Goal: Transaction & Acquisition: Purchase product/service

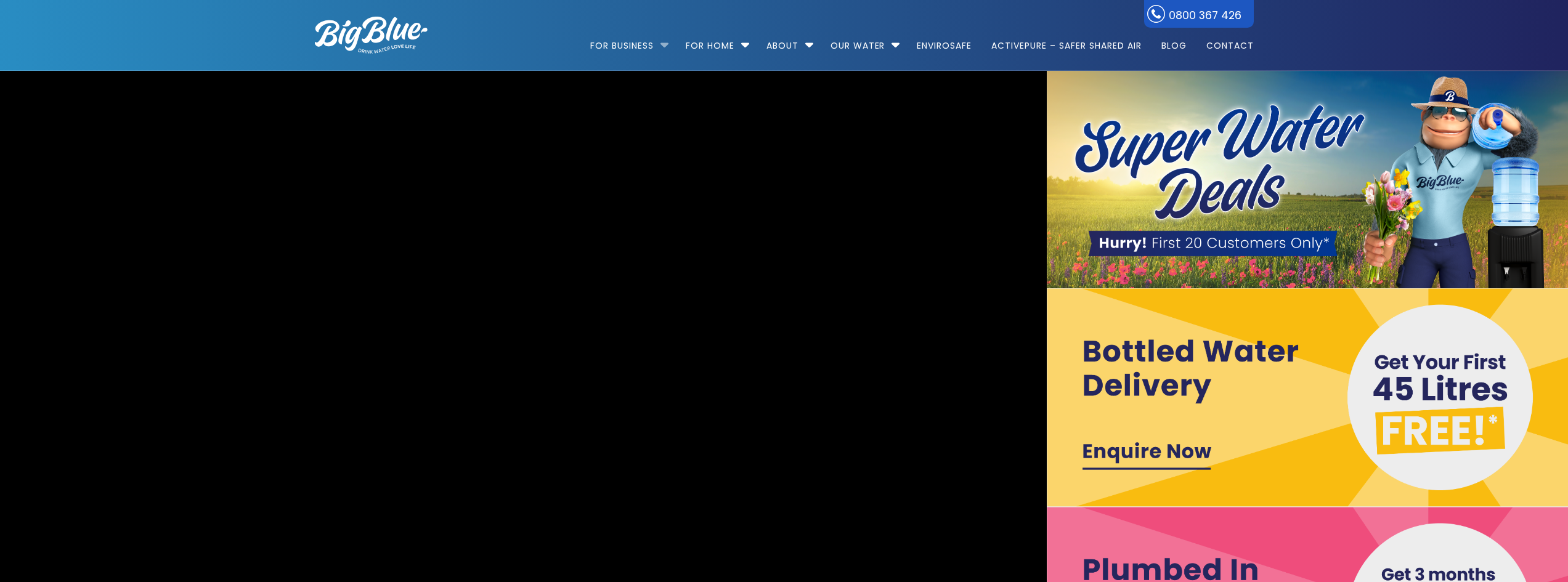
drag, startPoint x: 0, startPoint y: 0, endPoint x: 660, endPoint y: 45, distance: 661.5
click at [660, 45] on li "For Business Bottled Water Delivery Plumbed in Water Coolers Fill Your Own Cool…" at bounding box center [633, 40] width 84 height 71
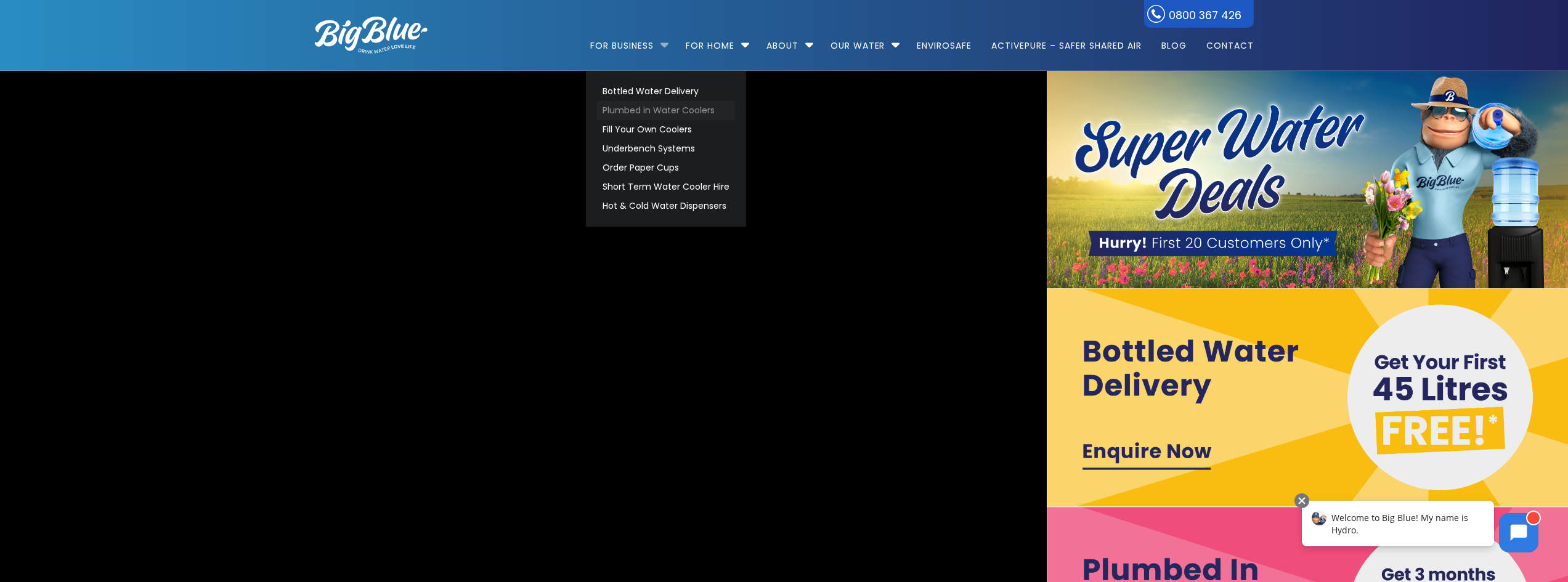
click at [694, 110] on link "Plumbed in Water Coolers" at bounding box center [666, 110] width 138 height 19
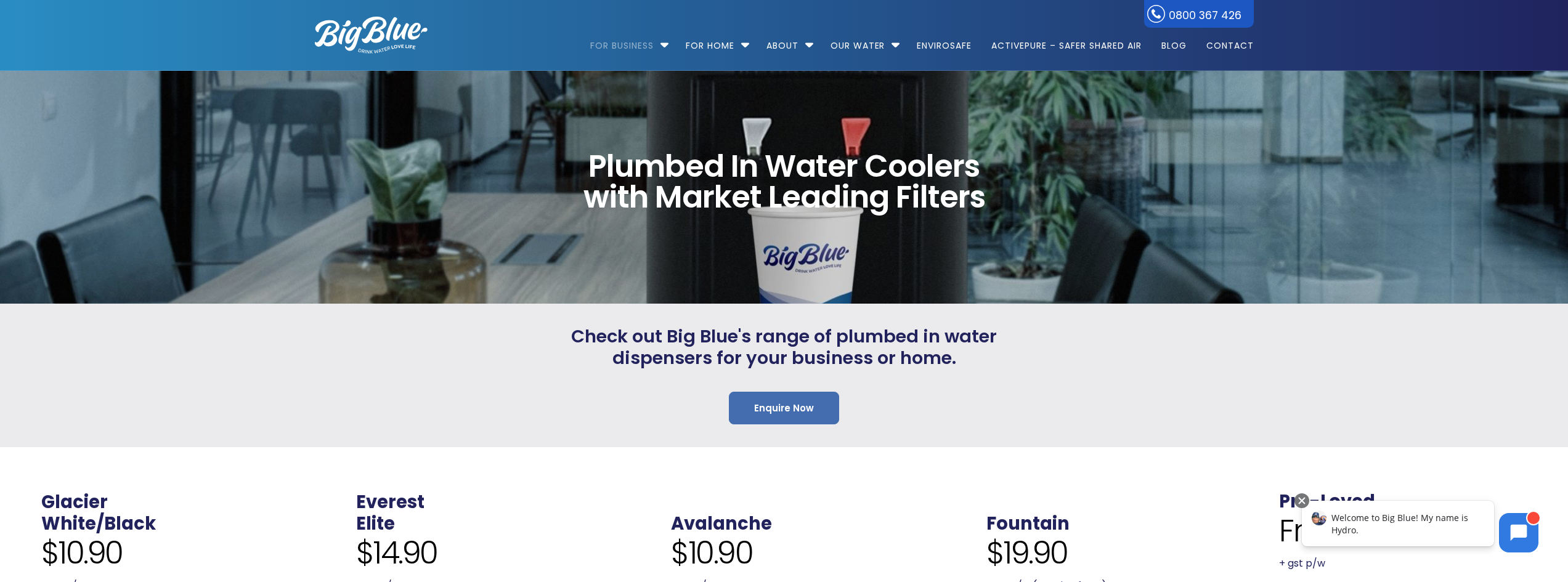
click at [917, 255] on div "Plumbed In Water Coolers with Market Leading Filters" at bounding box center [784, 188] width 491 height 139
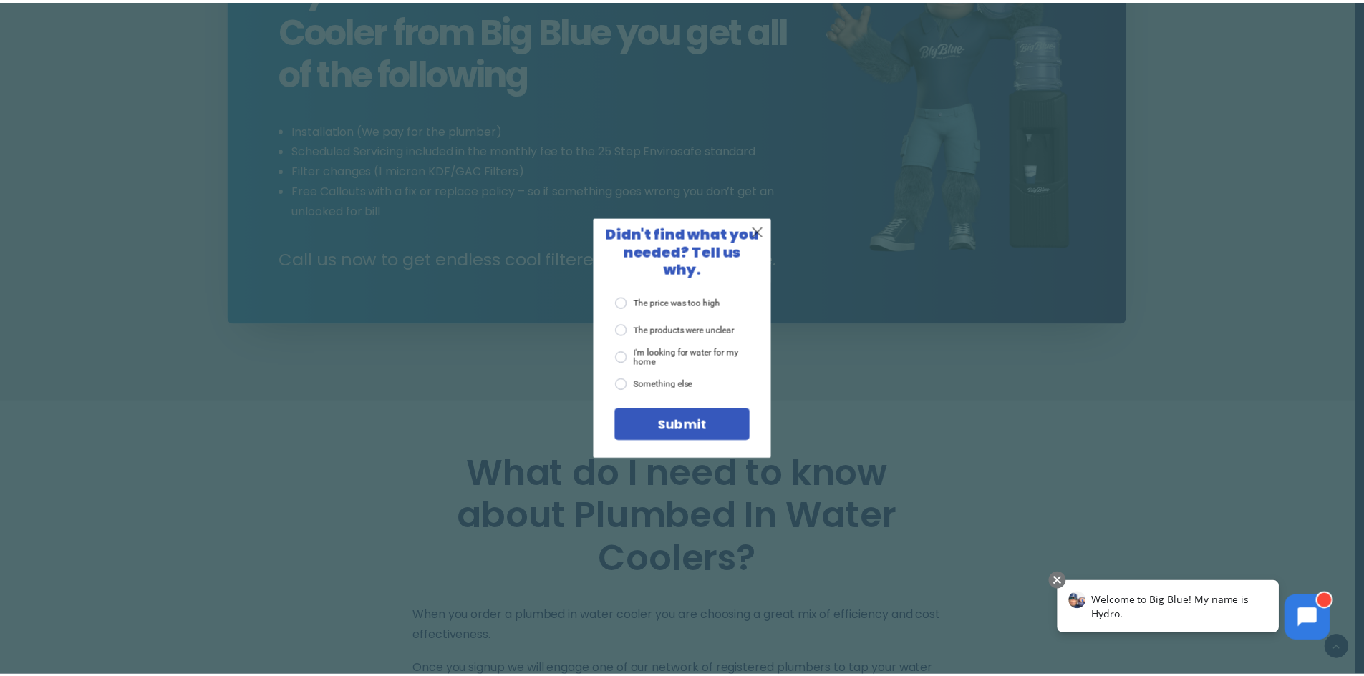
scroll to position [1580, 0]
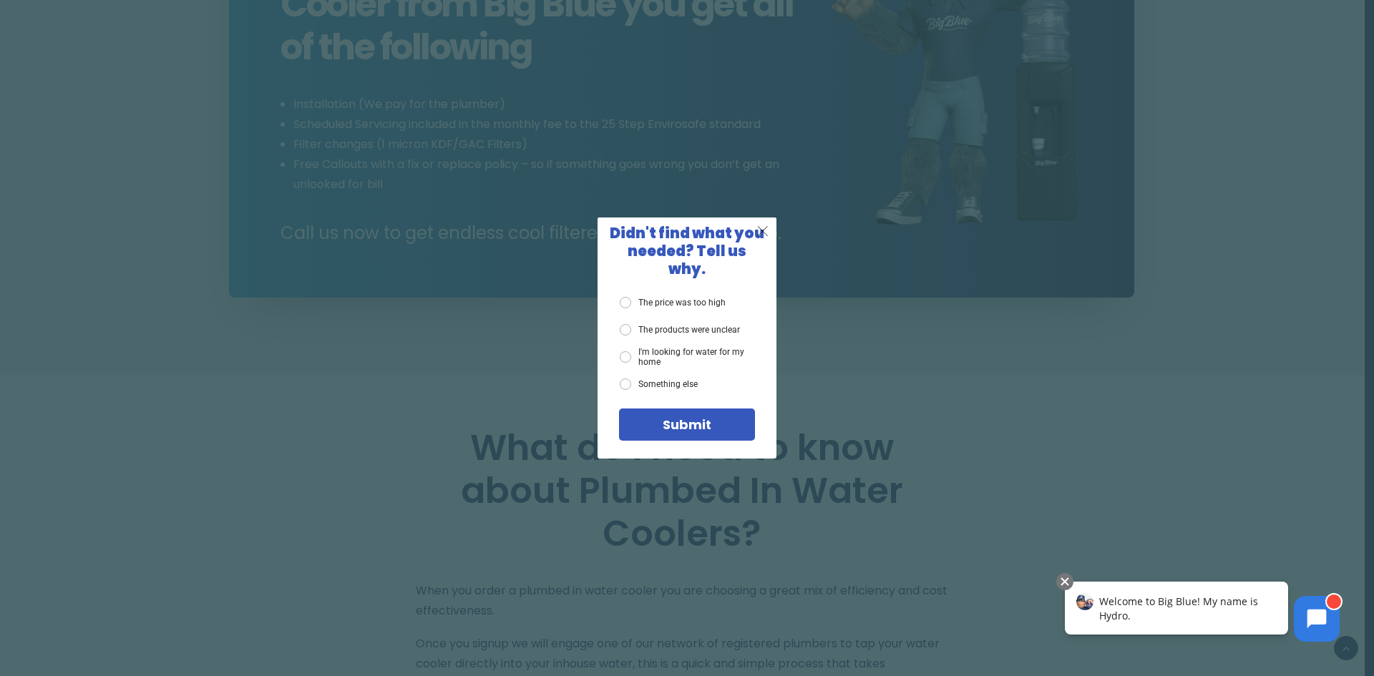
click at [764, 236] on span "X" at bounding box center [763, 231] width 13 height 18
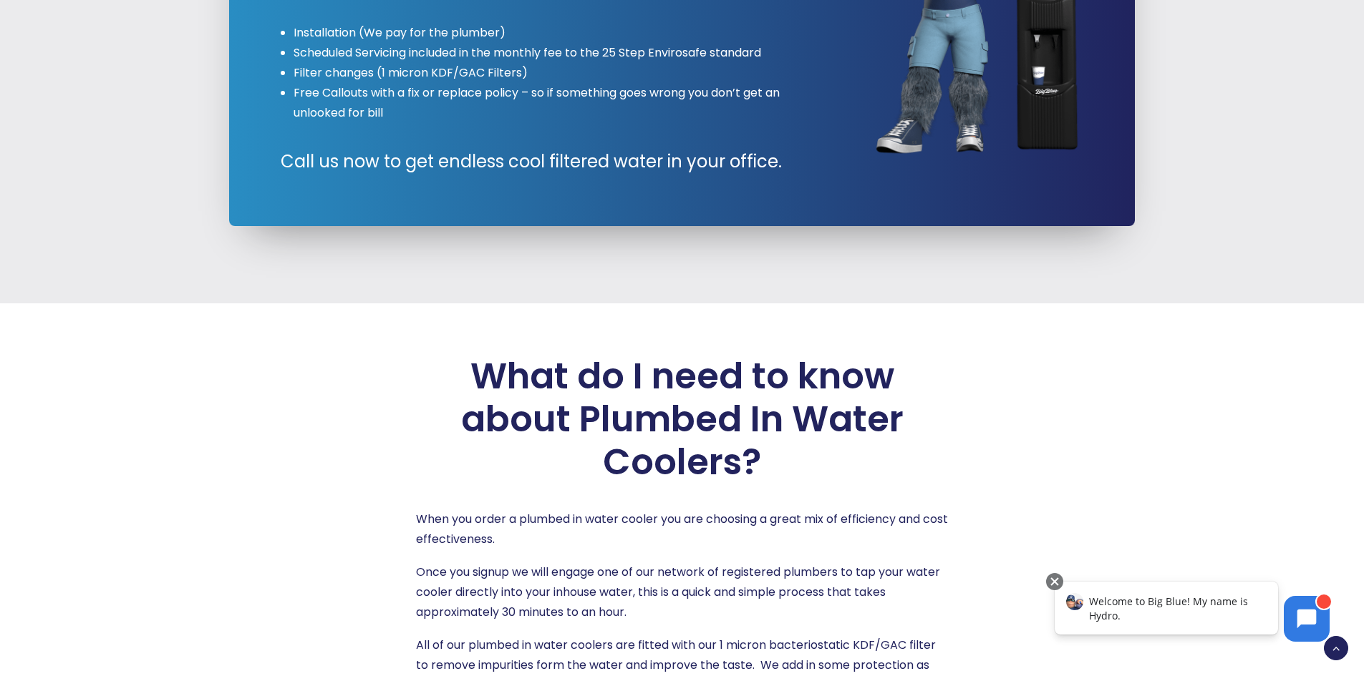
scroll to position [1723, 0]
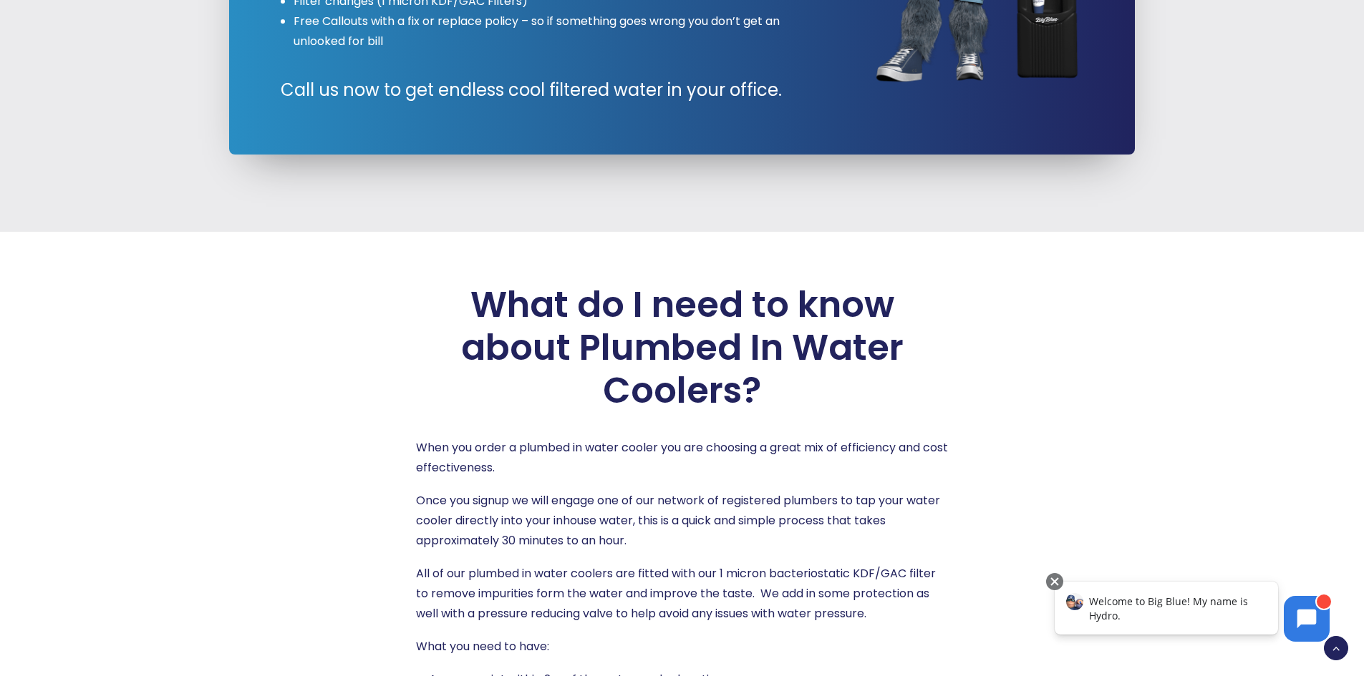
click at [746, 568] on p "All of our plumbed in water coolers are fitted with our 1 micron bacteriostatic…" at bounding box center [682, 594] width 533 height 60
